Goal: Task Accomplishment & Management: Complete application form

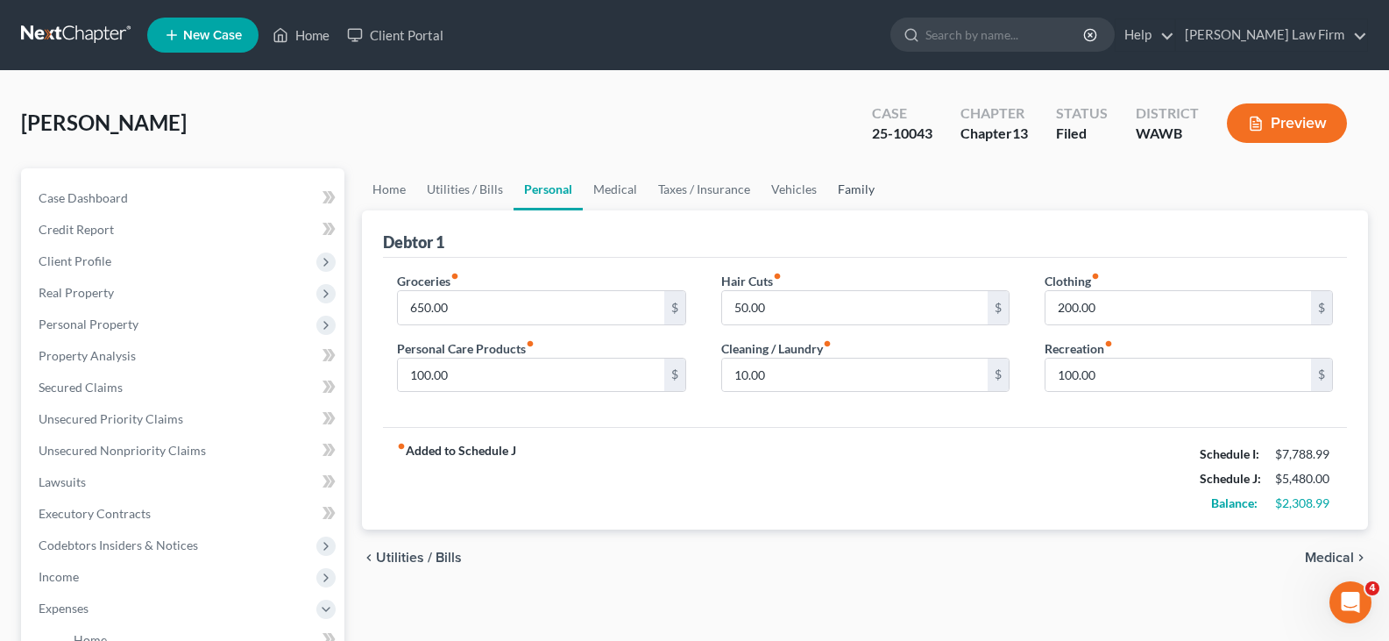
click at [851, 186] on link "Family" at bounding box center [856, 189] width 58 height 42
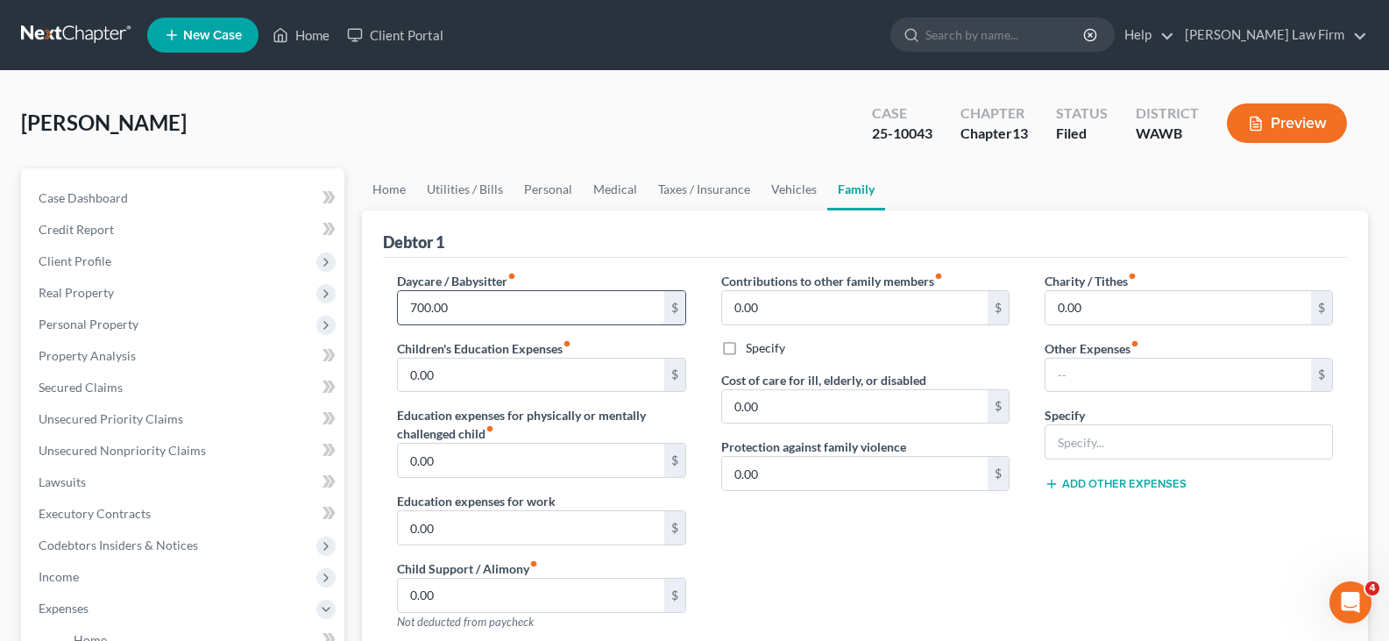
click at [514, 307] on input "700.00" at bounding box center [531, 307] width 266 height 33
type input "750.00"
click at [529, 187] on link "Personal" at bounding box center [548, 189] width 69 height 42
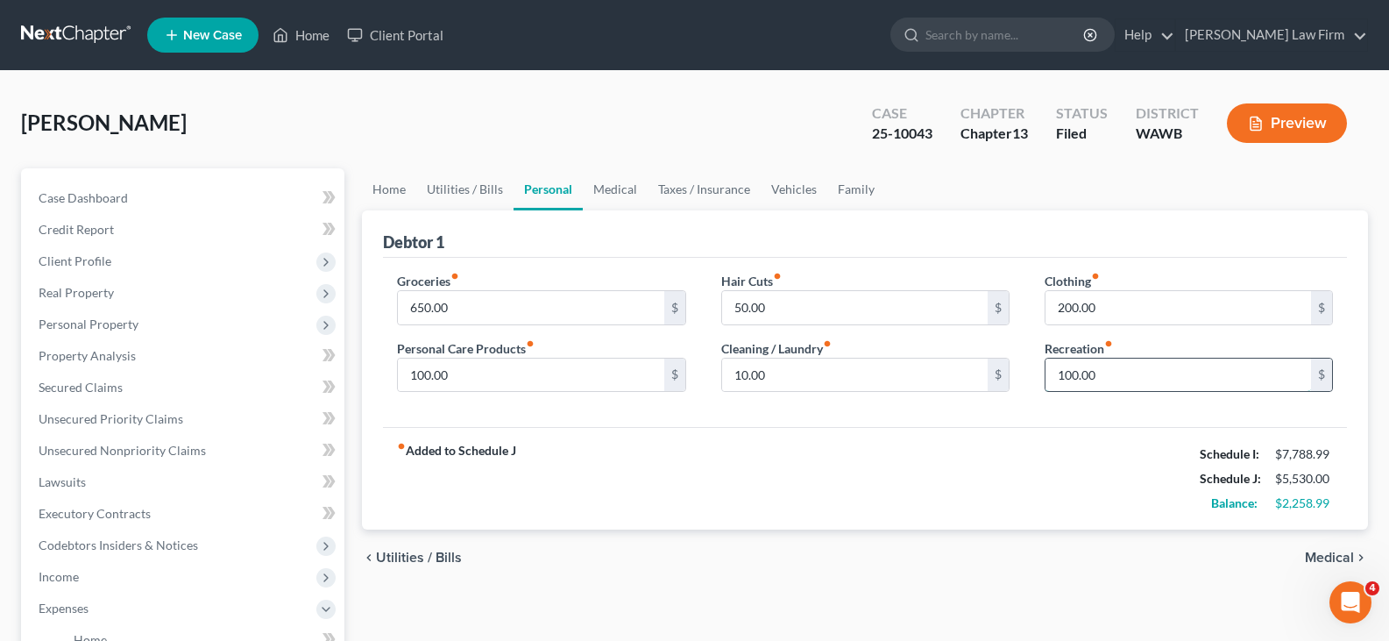
drag, startPoint x: 1107, startPoint y: 371, endPoint x: 1133, endPoint y: 372, distance: 26.3
click at [1109, 371] on input "100.00" at bounding box center [1179, 374] width 266 height 33
type input "200.00"
click at [153, 568] on span "Income" at bounding box center [185, 577] width 320 height 32
click at [154, 601] on span "Employment Income" at bounding box center [130, 607] width 112 height 15
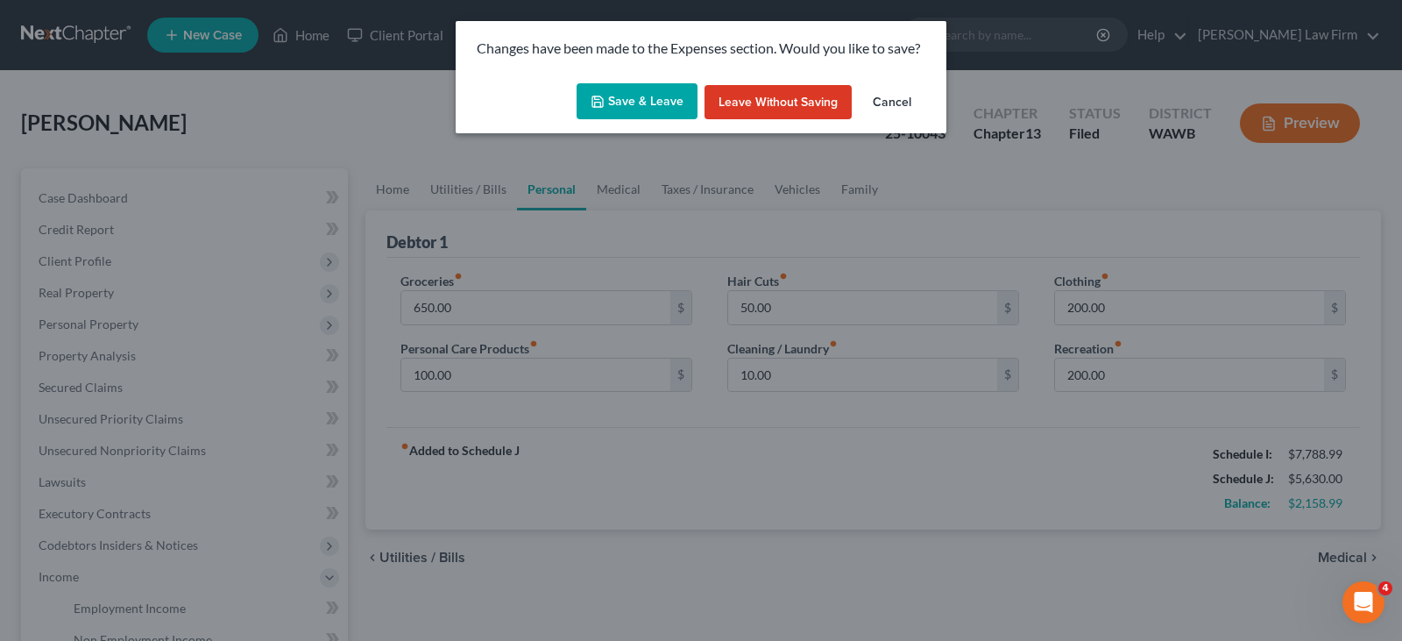
click at [658, 87] on button "Save & Leave" at bounding box center [637, 101] width 121 height 37
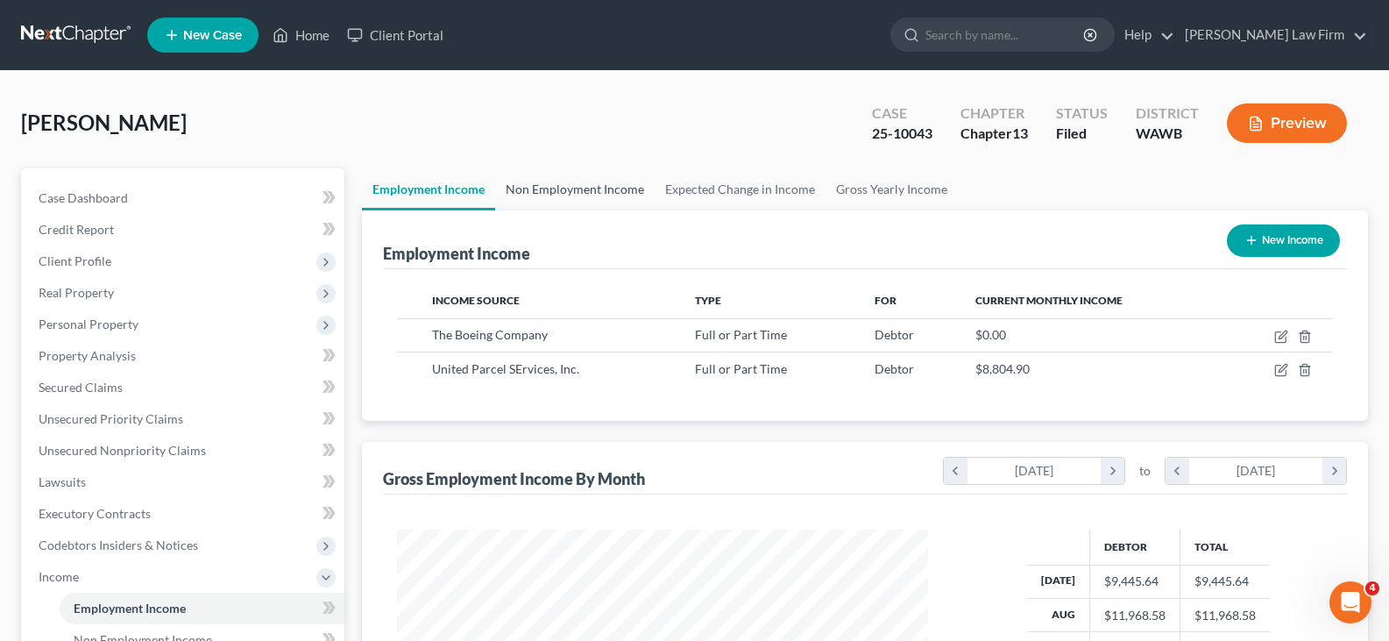
scroll to position [315, 566]
click at [619, 180] on link "Non Employment Income" at bounding box center [575, 189] width 160 height 42
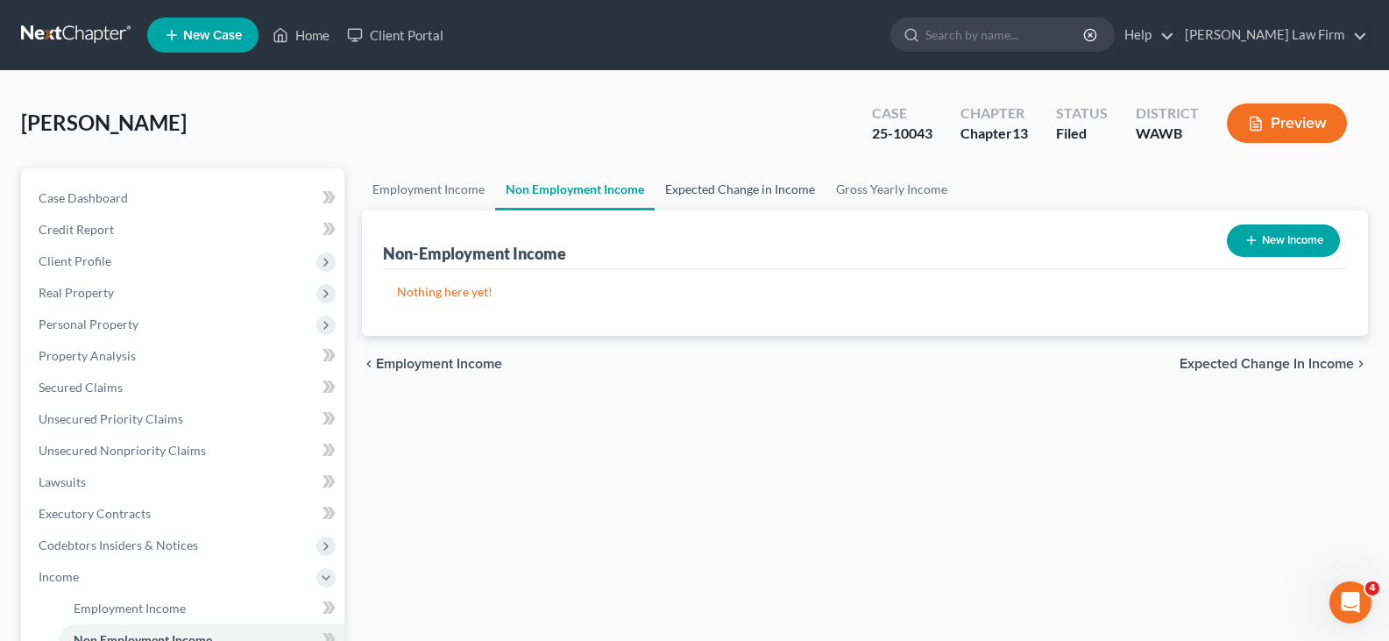
click at [742, 186] on link "Expected Change in Income" at bounding box center [740, 189] width 171 height 42
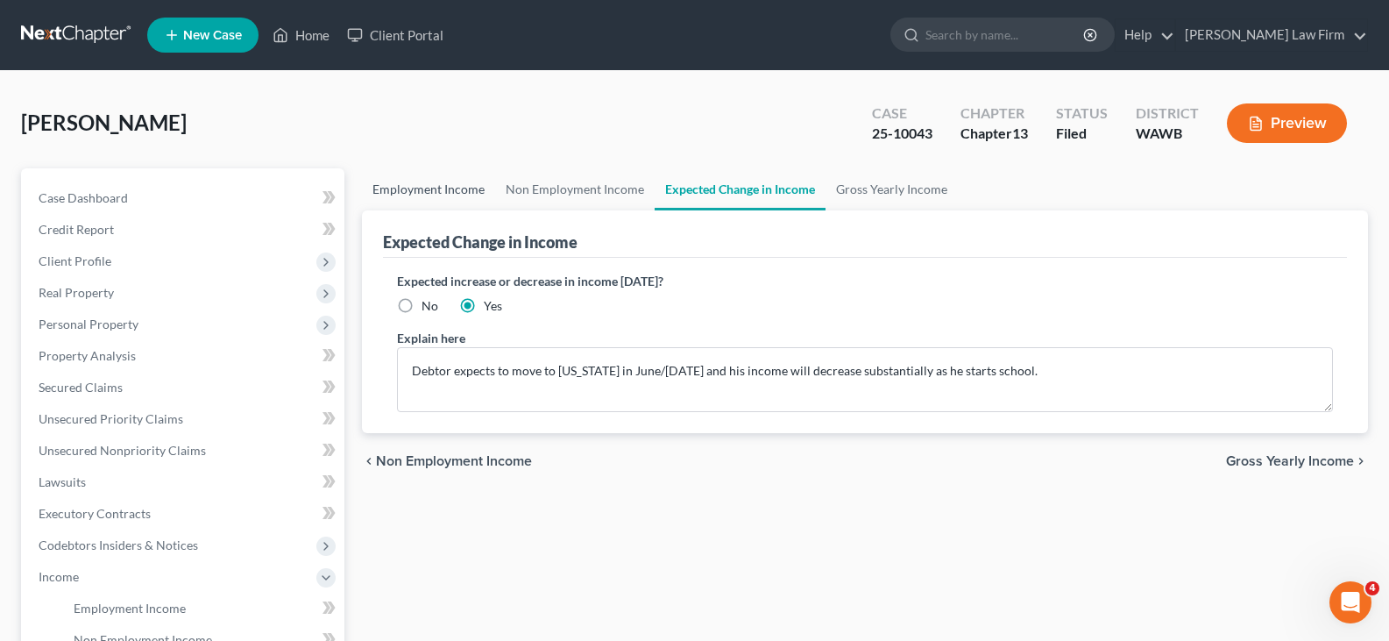
click at [440, 185] on link "Employment Income" at bounding box center [428, 189] width 133 height 42
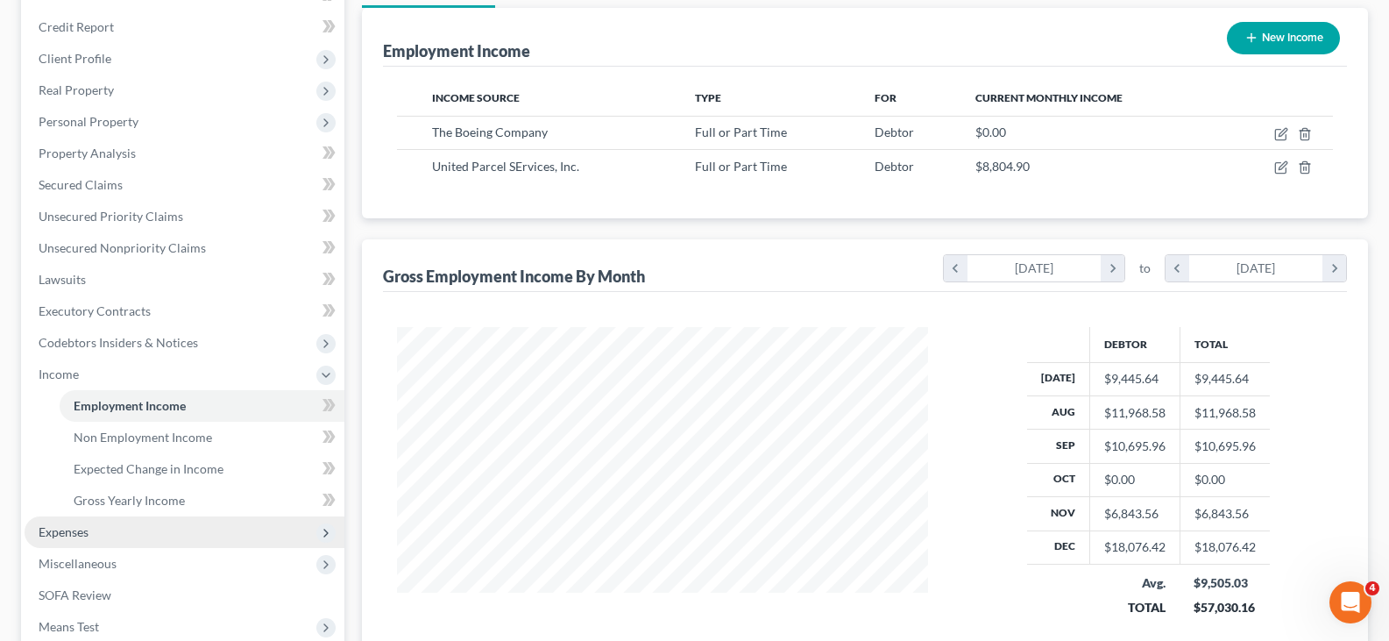
scroll to position [263, 0]
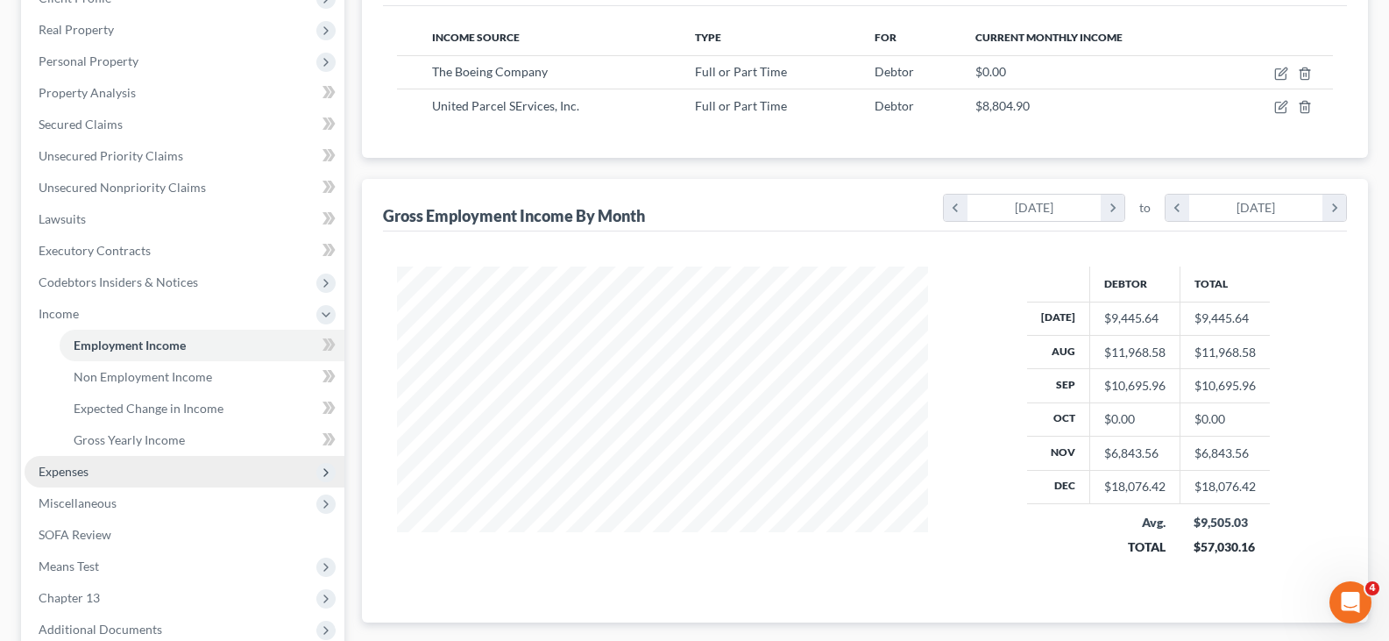
click at [69, 471] on span "Expenses" at bounding box center [64, 471] width 50 height 15
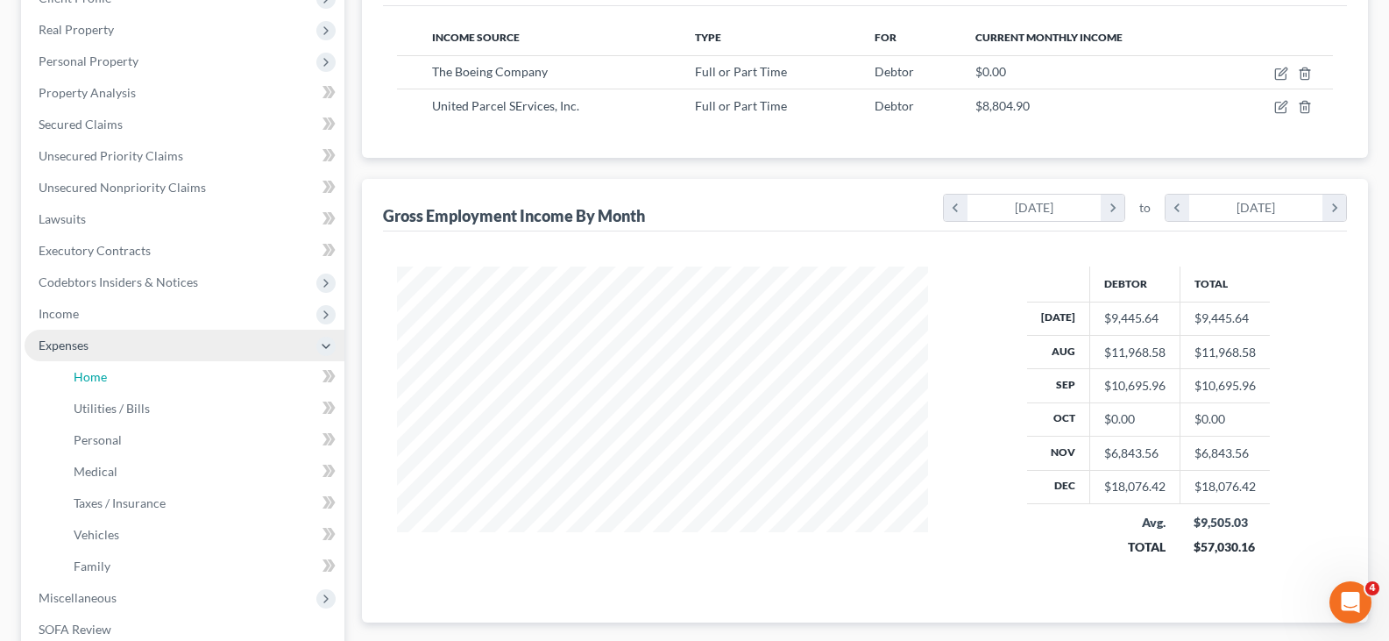
drag, startPoint x: 173, startPoint y: 377, endPoint x: 201, endPoint y: 357, distance: 34.5
click at [173, 376] on link "Home" at bounding box center [202, 377] width 285 height 32
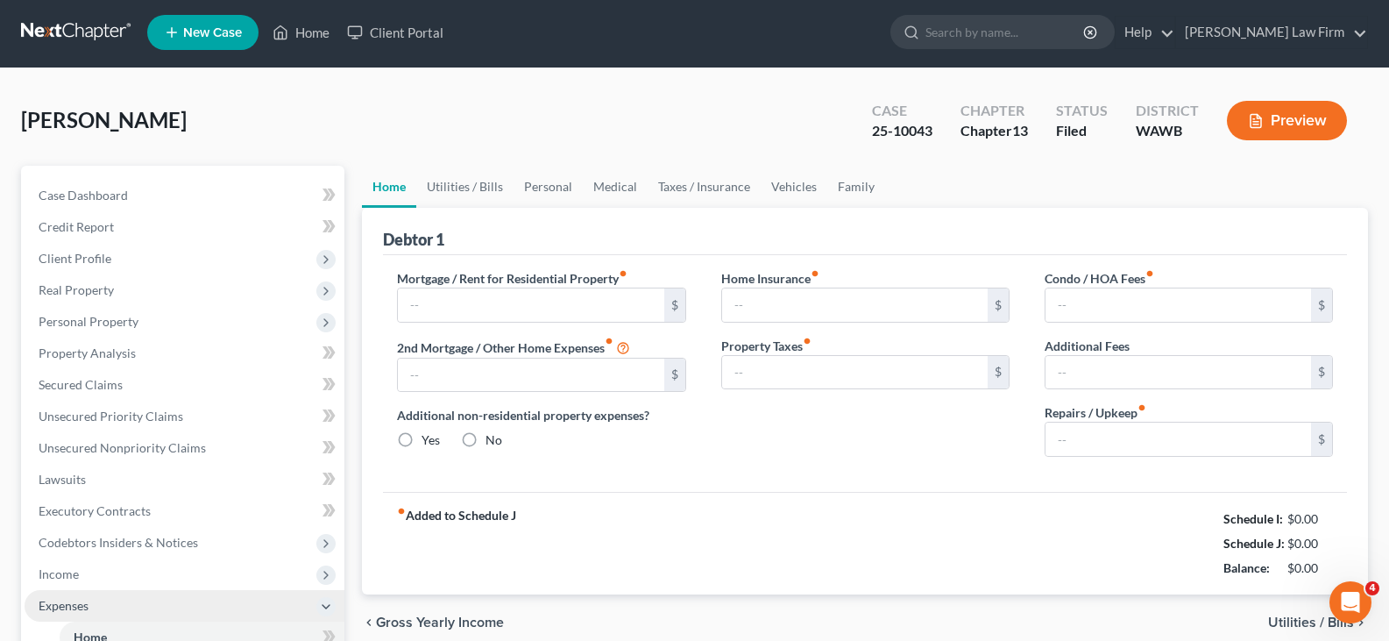
type input "1,650.00"
type input "0.00"
radio input "true"
type input "0.00"
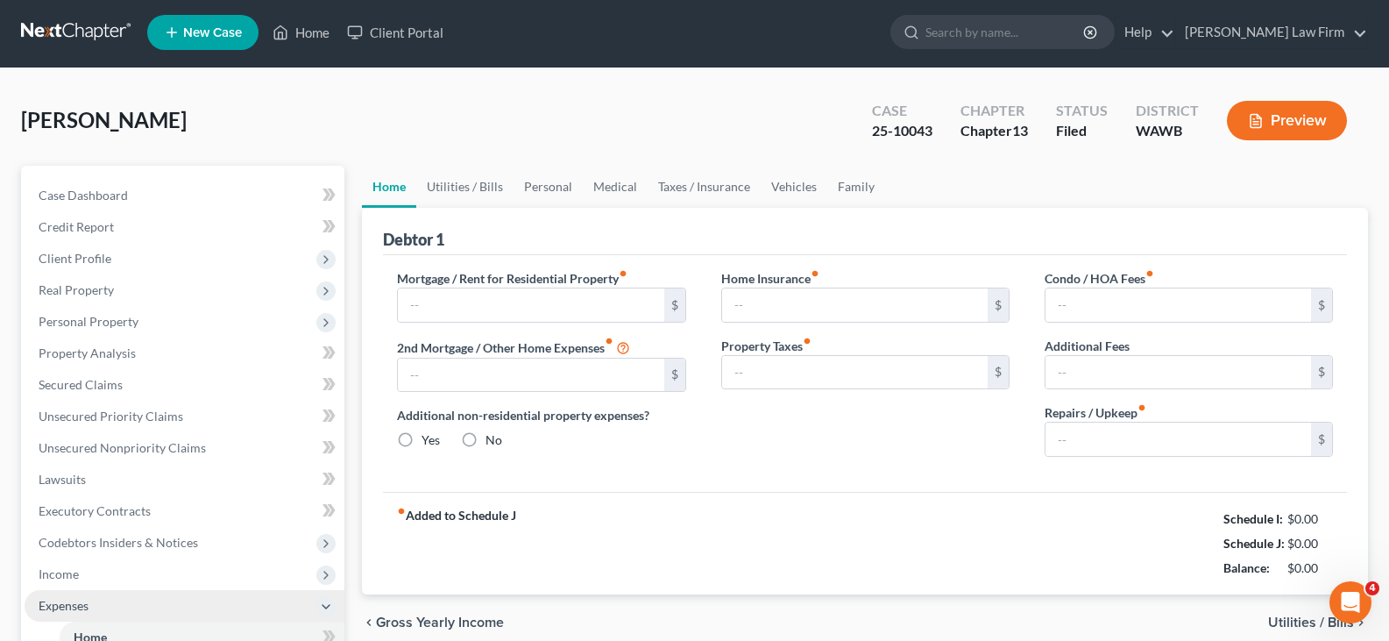
type input "0.00"
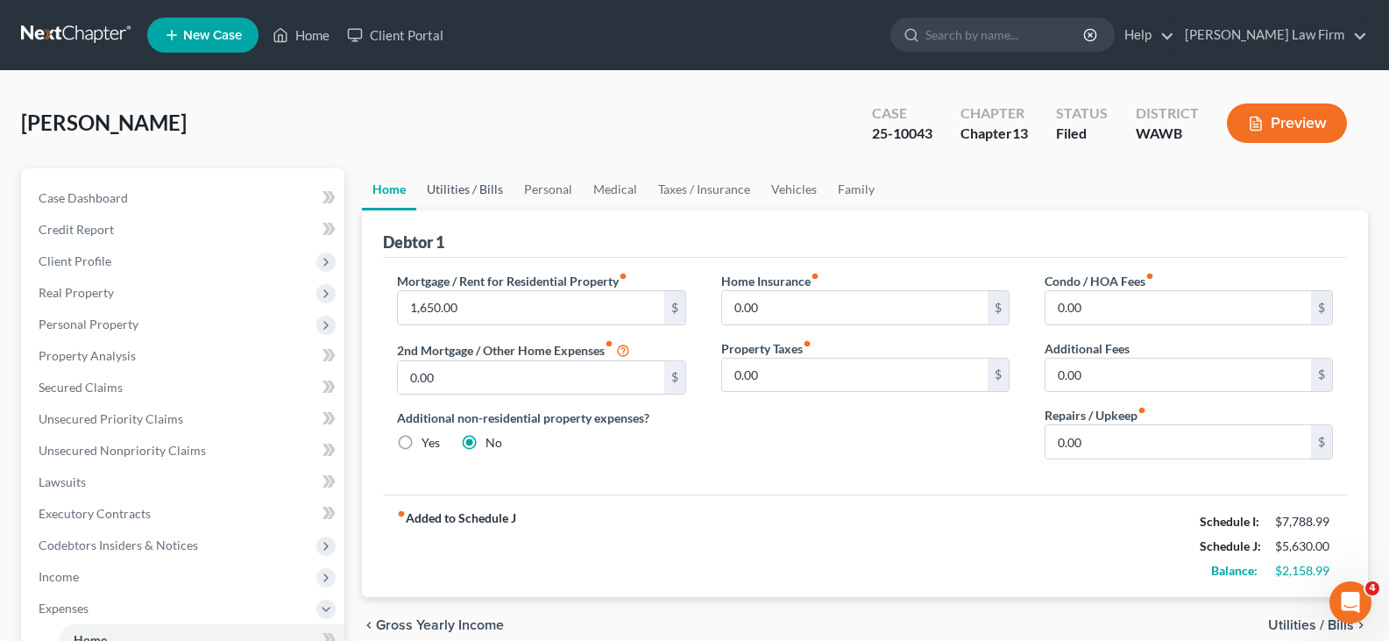
click at [472, 187] on link "Utilities / Bills" at bounding box center [464, 189] width 97 height 42
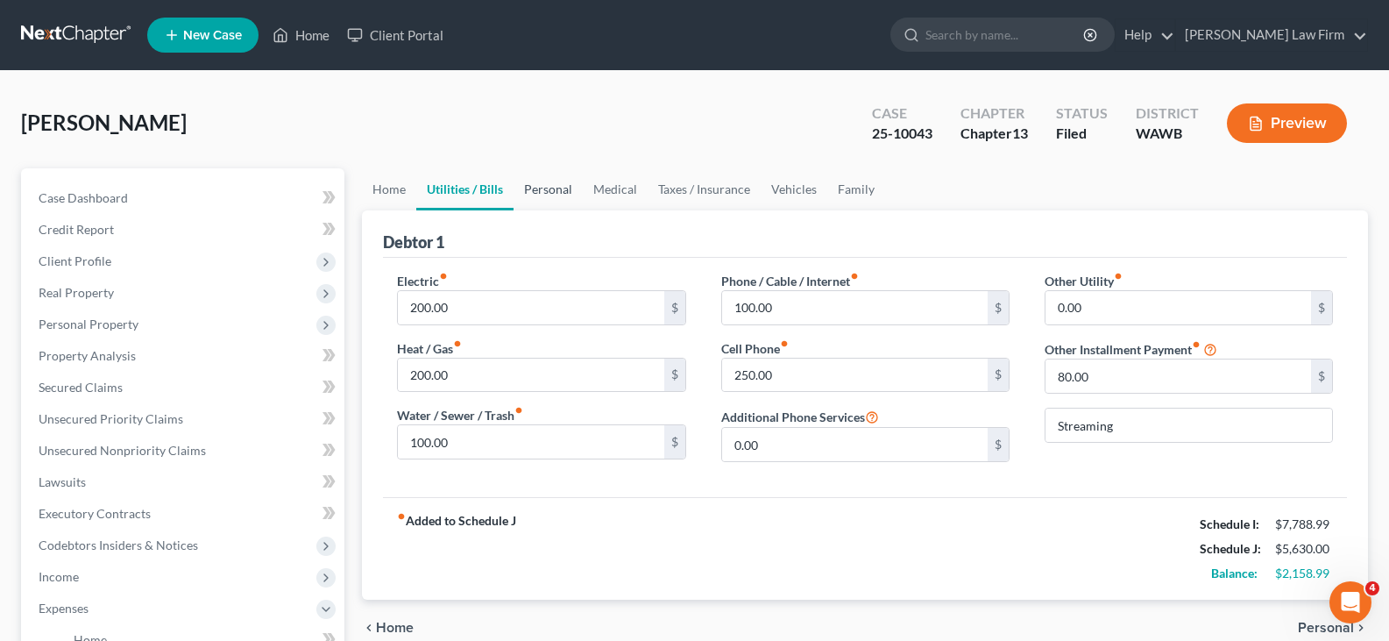
click at [569, 186] on link "Personal" at bounding box center [548, 189] width 69 height 42
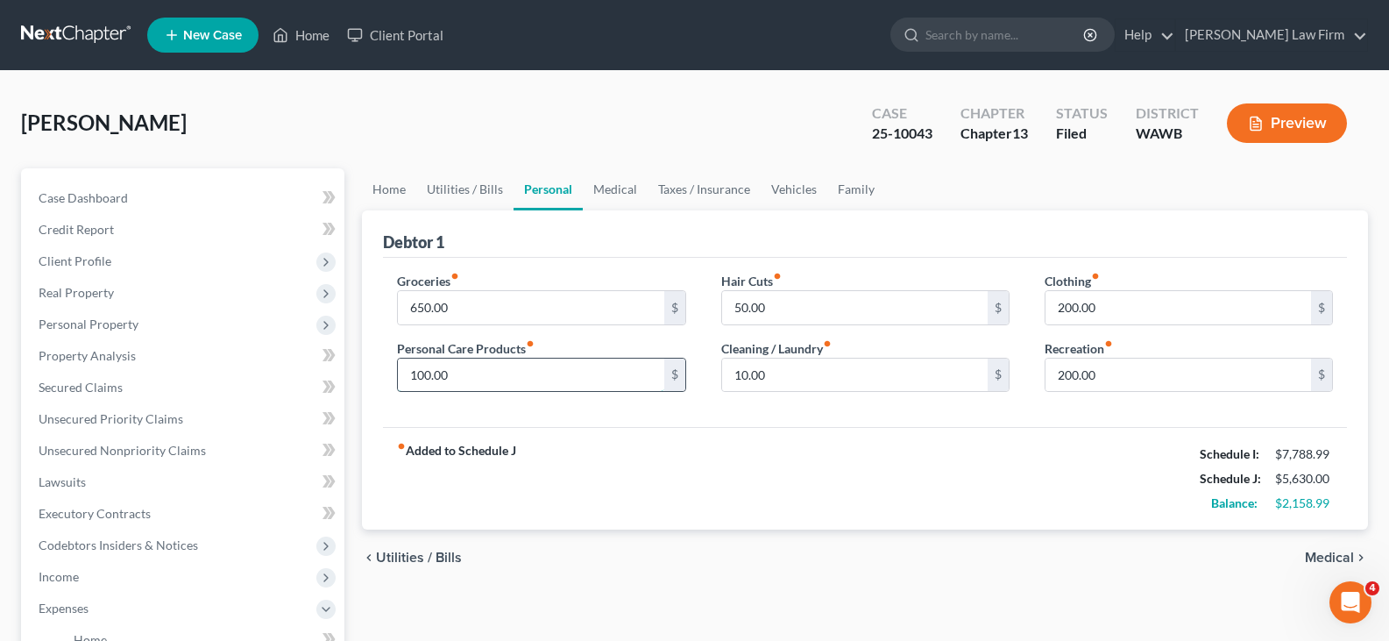
click at [478, 358] on input "100.00" at bounding box center [531, 374] width 266 height 33
type input "150.00"
click at [621, 186] on link "Medical" at bounding box center [615, 189] width 65 height 42
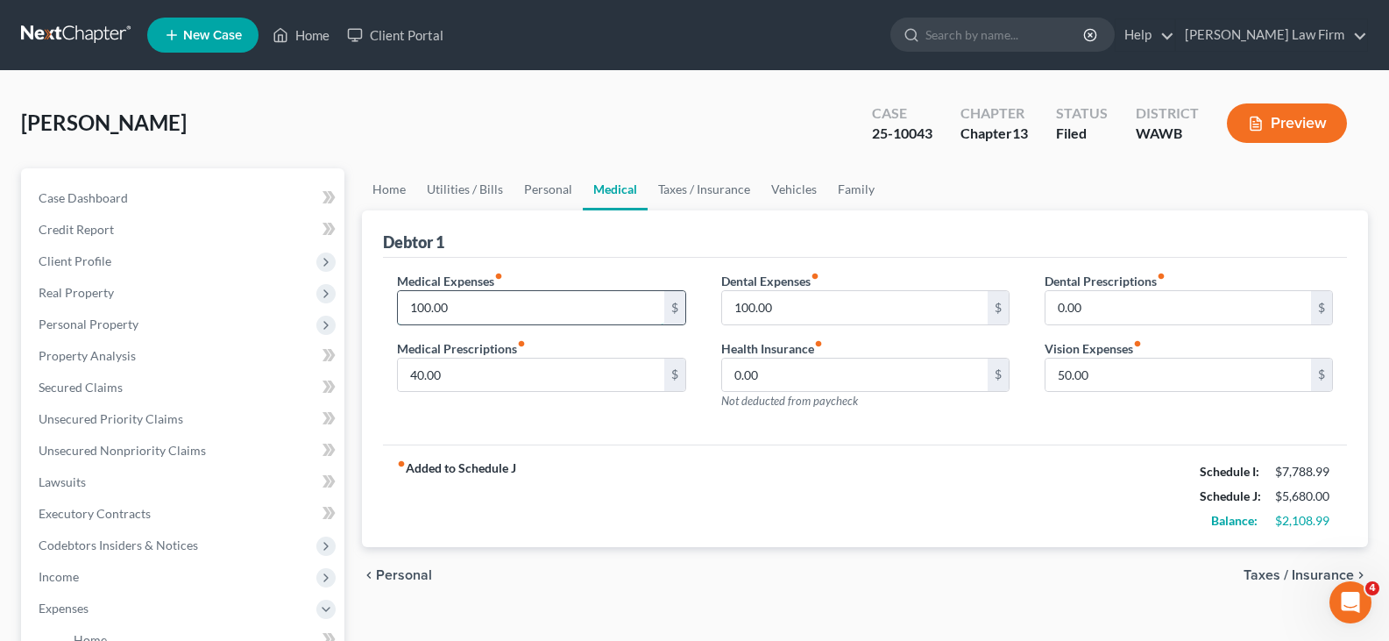
click at [535, 301] on input "100.00" at bounding box center [531, 307] width 266 height 33
type input "200.00"
click at [708, 187] on link "Taxes / Insurance" at bounding box center [704, 189] width 113 height 42
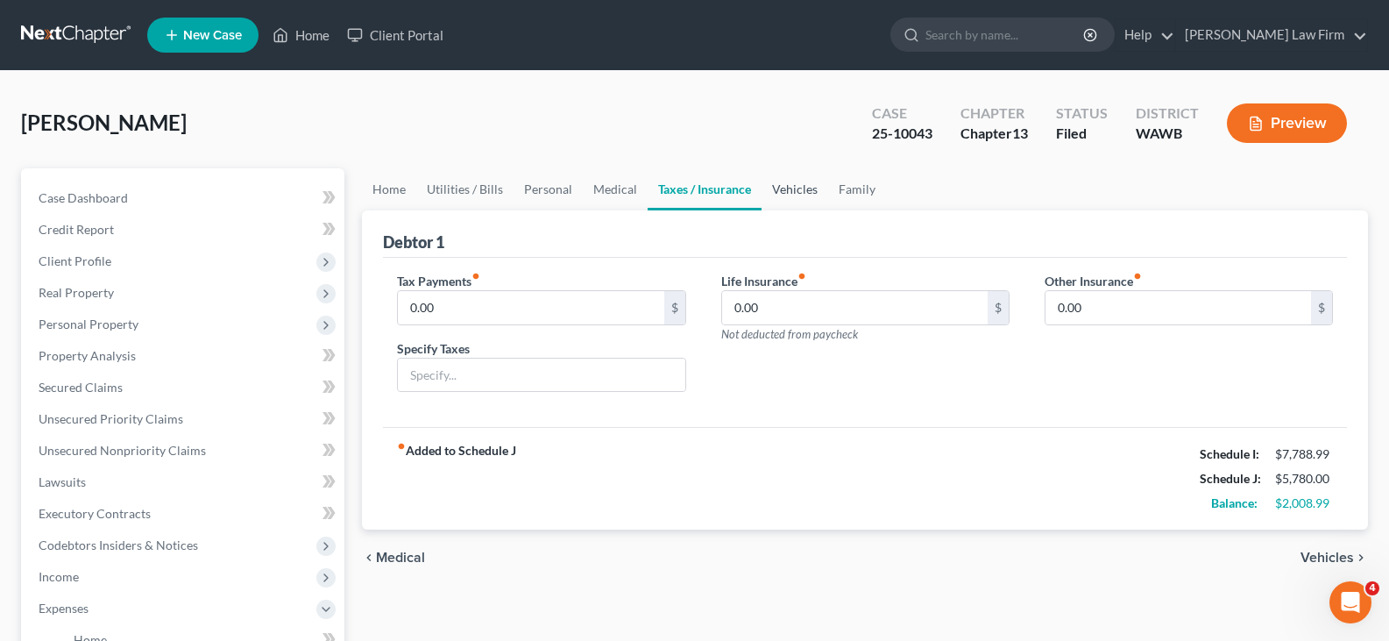
click at [803, 188] on link "Vehicles" at bounding box center [795, 189] width 67 height 42
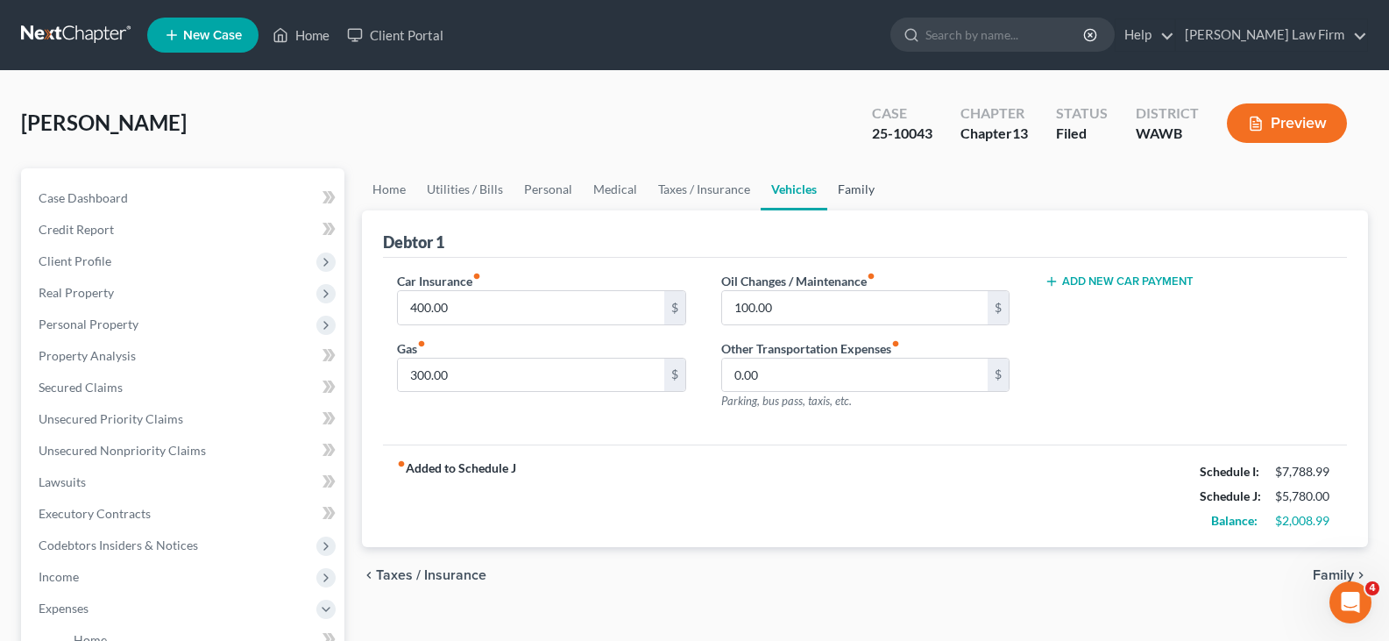
click at [860, 195] on link "Family" at bounding box center [856, 189] width 58 height 42
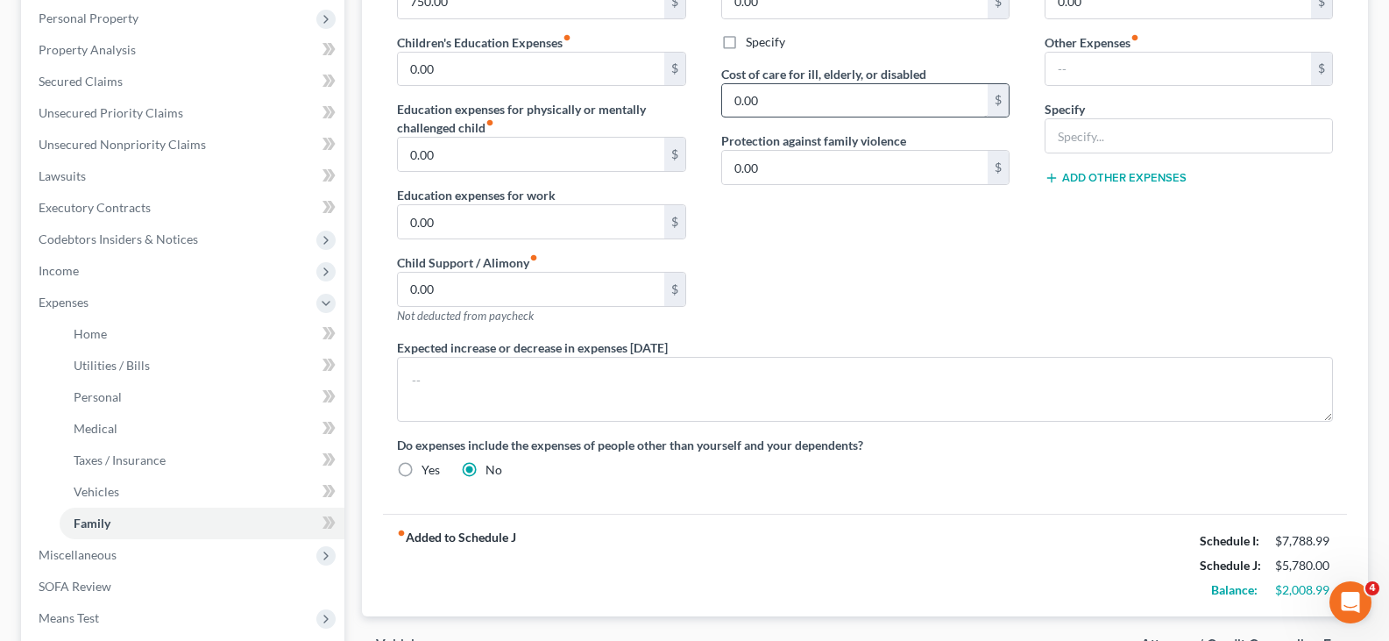
scroll to position [351, 0]
